Goal: Information Seeking & Learning: Learn about a topic

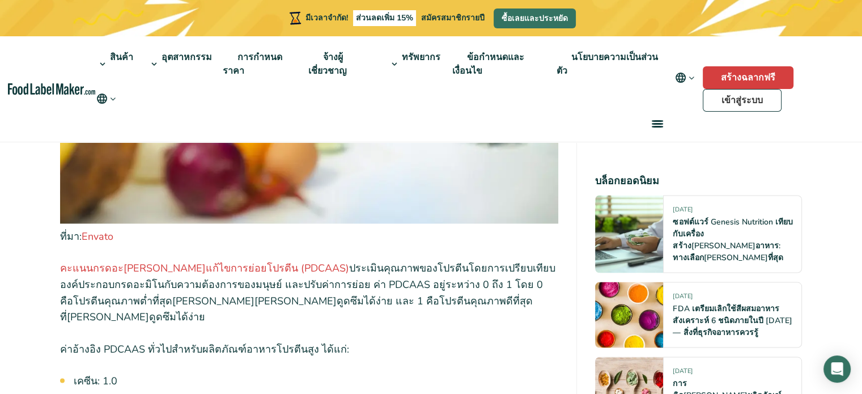
scroll to position [2032, 0]
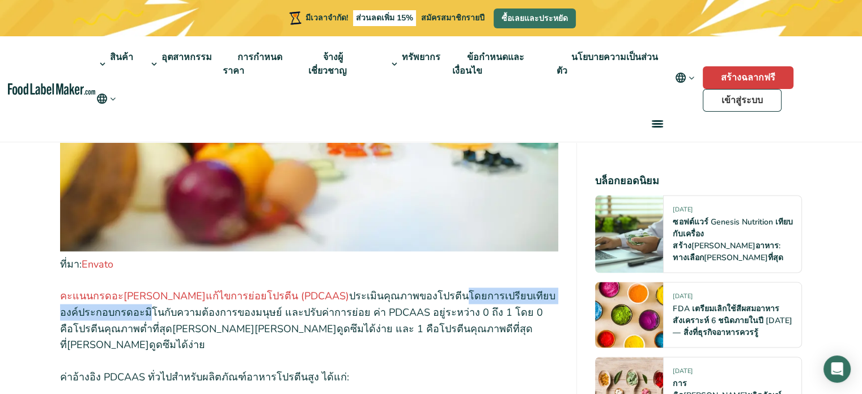
drag, startPoint x: 385, startPoint y: 212, endPoint x: 552, endPoint y: 214, distance: 167.3
click at [552, 289] on font "ประเมินคุณภาพของโปรตีนโดยการเปรียบเทียบองค์ประกอบกรดอะมิโนกับความต้องการของมนุษ…" at bounding box center [308, 320] width 496 height 62
click at [204, 289] on font "ประเมินคุณภาพของโปรตีนโดยการเปรียบเทียบองค์ประกอบกรดอะมิโนกับความต้องการของมนุษ…" at bounding box center [308, 320] width 496 height 62
click at [88, 289] on font "ประเมินคุณภาพของโปรตีนโดยการเปรียบเทียบองค์ประกอบกรดอะมิโนกับความต้องการของมนุษ…" at bounding box center [308, 320] width 496 height 62
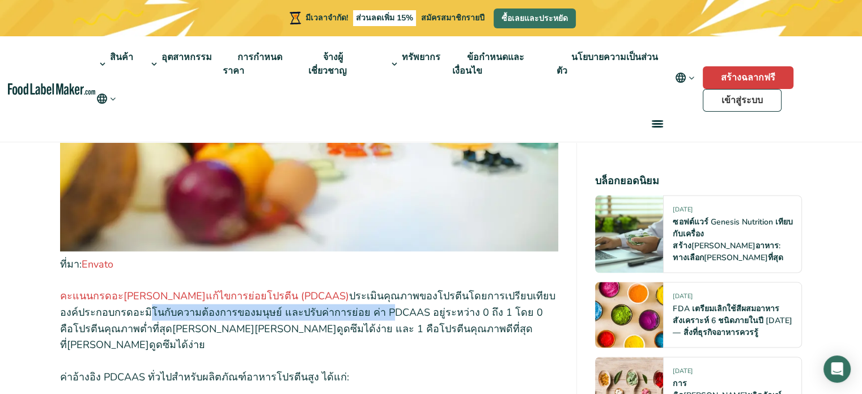
drag, startPoint x: 61, startPoint y: 227, endPoint x: 286, endPoint y: 227, distance: 225.1
click at [286, 289] on font "ประเมินคุณภาพของโปรตีนโดยการเปรียบเทียบองค์ประกอบกรดอะมิโนกับความต้องการของมนุษ…" at bounding box center [308, 320] width 496 height 62
click at [270, 289] on font "ประเมินคุณภาพของโปรตีนโดยการเปรียบเทียบองค์ประกอบกรดอะมิโนกับความต้องการของมนุษ…" at bounding box center [308, 320] width 496 height 62
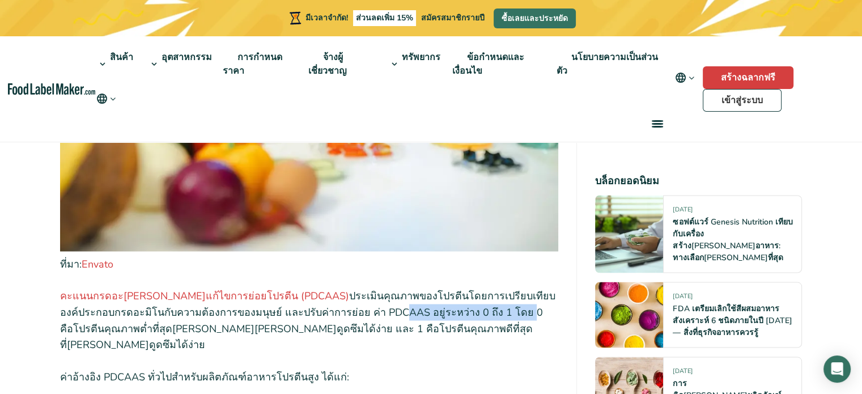
drag, startPoint x: 298, startPoint y: 229, endPoint x: 423, endPoint y: 224, distance: 124.8
click at [422, 289] on font "ประเมินคุณภาพของโปรตีนโดยการเปรียบเทียบองค์ประกอบกรดอะมิโนกับความต้องการของมนุษ…" at bounding box center [308, 320] width 496 height 62
click at [424, 289] on font "ประเมินคุณภาพของโปรตีนโดยการเปรียบเทียบองค์ประกอบกรดอะมิโนกับความต้องการของมนุษ…" at bounding box center [308, 320] width 496 height 62
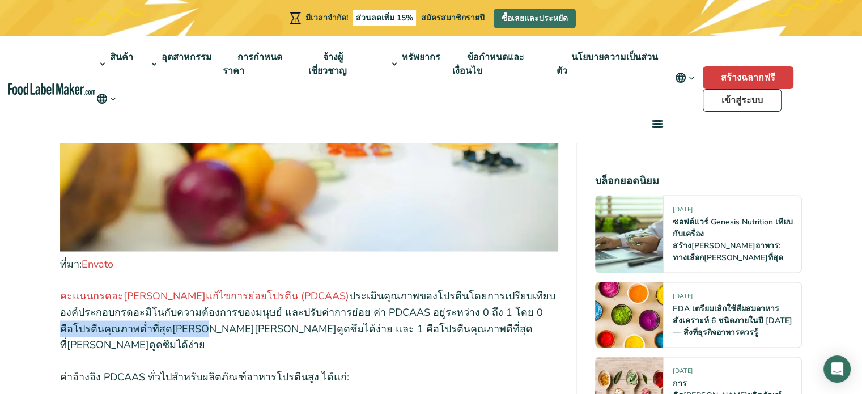
drag, startPoint x: 430, startPoint y: 226, endPoint x: 552, endPoint y: 226, distance: 122.5
click at [552, 289] on font "ประเมินคุณภาพของโปรตีนโดยการเปรียบเทียบองค์ประกอบกรดอะมิโนกับความต้องการของมนุษ…" at bounding box center [308, 320] width 496 height 62
click at [218, 289] on font "ประเมินคุณภาพของโปรตีนโดยการเปรียบเทียบองค์ประกอบกรดอะมิโนกับความต้องการของมนุษ…" at bounding box center [308, 320] width 496 height 62
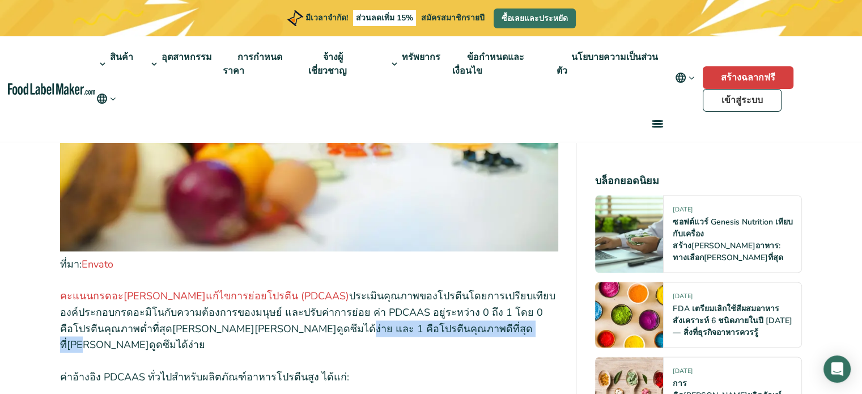
drag, startPoint x: 195, startPoint y: 244, endPoint x: 358, endPoint y: 244, distance: 163.9
click at [358, 289] on font "ประเมินคุณภาพของโปรตีนโดยการเปรียบเทียบองค์ประกอบกรดอะมิโนกับความต้องการของมนุษ…" at bounding box center [308, 320] width 496 height 62
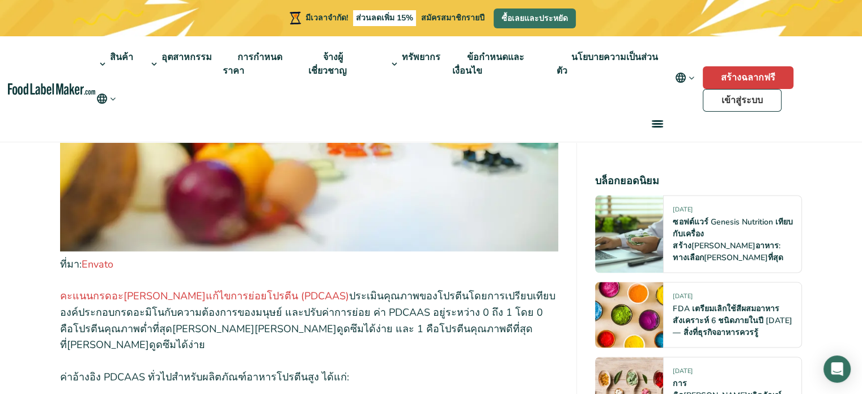
click at [403, 287] on p "คะแนนกรดอะ[PERSON_NAME]แก้ไขการย่อยโปรตีน (PDCAAS) ประเมินคุณภาพของโปรตีนโดยการ…" at bounding box center [309, 319] width 499 height 65
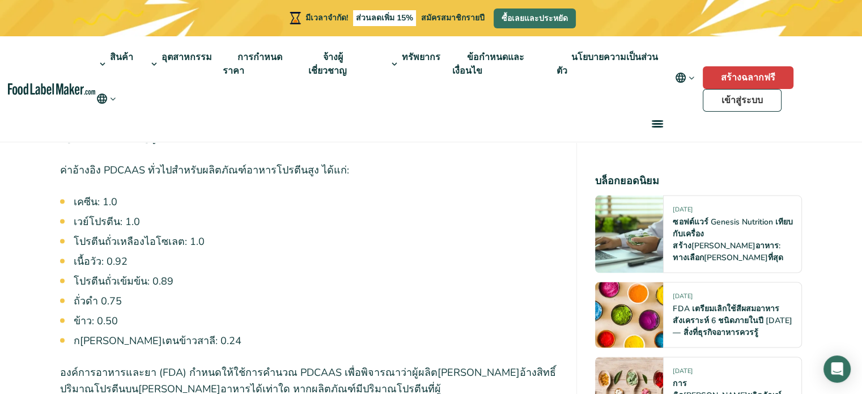
scroll to position [2259, 0]
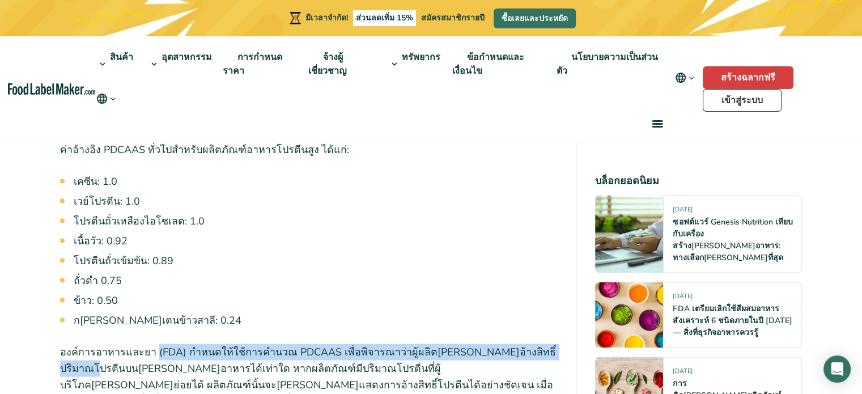
drag, startPoint x: 150, startPoint y: 255, endPoint x: 553, endPoint y: 253, distance: 403.7
click at [553, 344] on p "องค์การอาหารและยา (FDA) กำหนดให้ใช้การคำนวณ PDCAAS เพื่อพิจารณาว่าผู้ผลิต[PERSO…" at bounding box center [309, 376] width 499 height 65
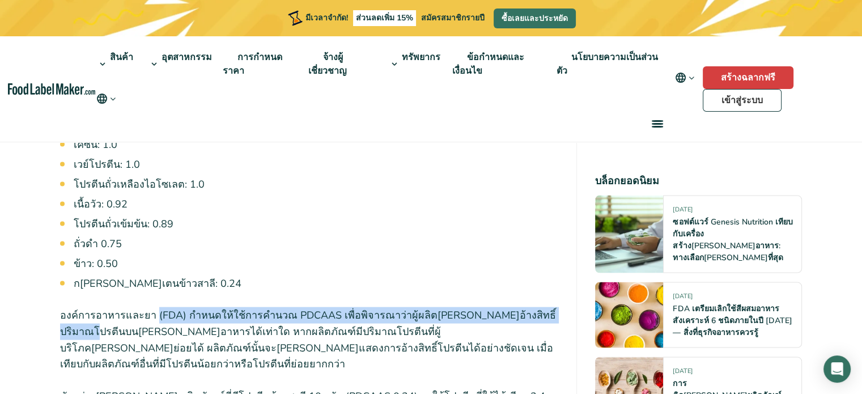
scroll to position [2316, 0]
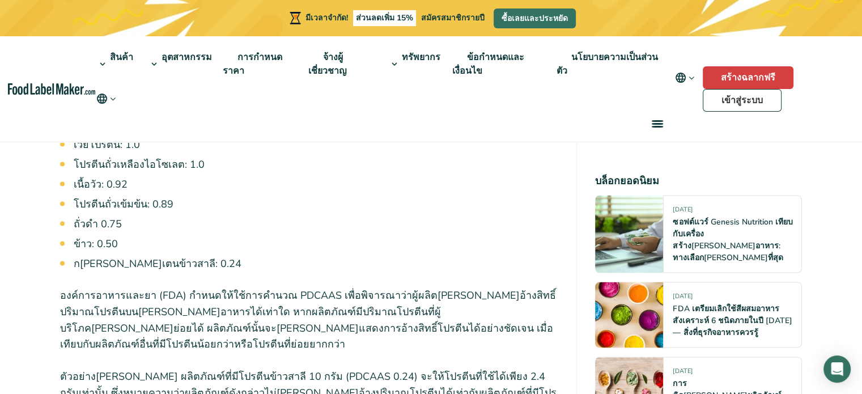
click at [312, 126] on div "สินค้า การติด[PERSON_NAME]โภชนาการอาหาร การกำหนดสูตรและการติด[PERSON_NAME]ผลิตภ…" at bounding box center [381, 88] width 572 height 105
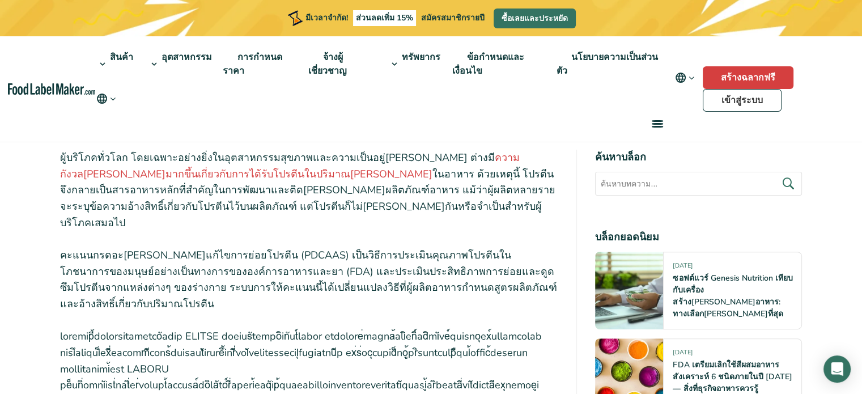
scroll to position [331, 0]
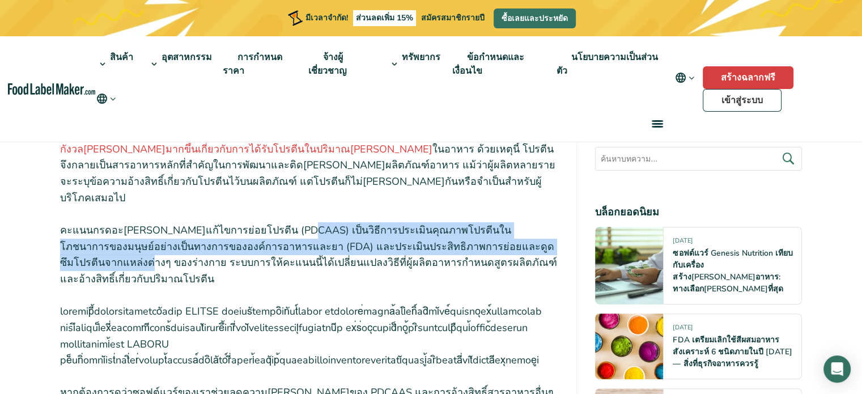
drag, startPoint x: 279, startPoint y: 213, endPoint x: 499, endPoint y: 251, distance: 223.4
click at [511, 237] on p "คะแนนกรดอะ[PERSON_NAME]แก้ไขการย่อยโปรตีน (PDCAAS) เป็นวิธีการประเมินคุณภาพโปรต…" at bounding box center [309, 254] width 499 height 65
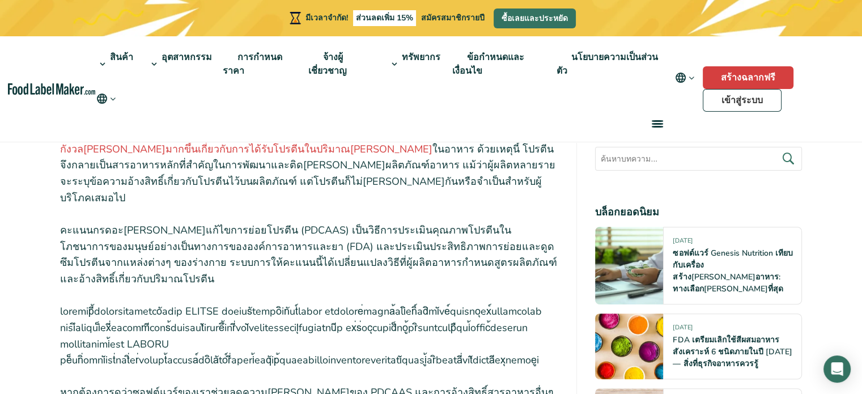
click at [490, 244] on font "คะแนนกรดอะ[PERSON_NAME]แก้ไขการย่อยโปรตีน (PDCAAS) เป็นวิธีการประเมินคุณภาพโปรต…" at bounding box center [308, 254] width 497 height 62
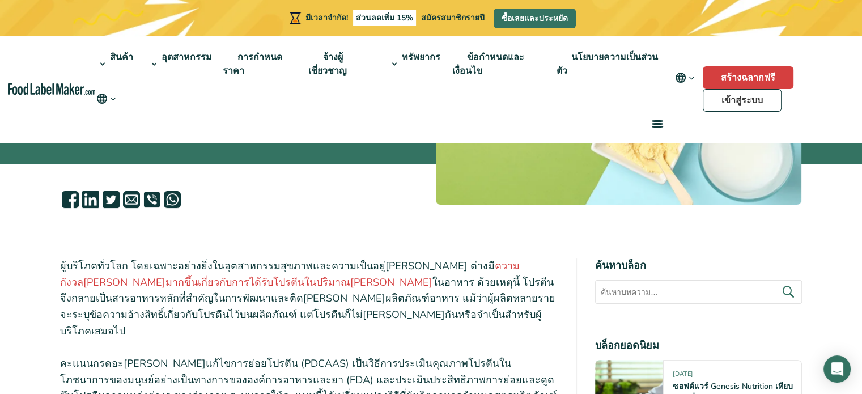
scroll to position [218, 0]
